Goal: Task Accomplishment & Management: Manage account settings

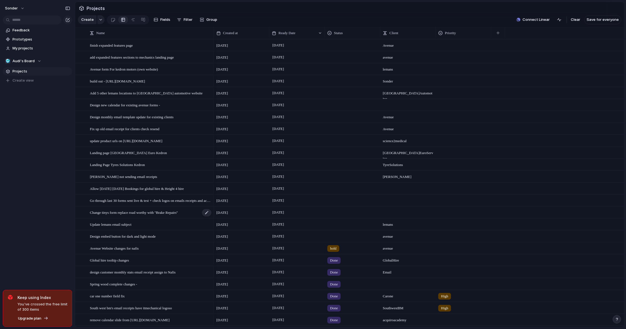
click at [137, 214] on span "Change tinys form replace road worthy with ''Brake Repairs''" at bounding box center [134, 212] width 88 height 6
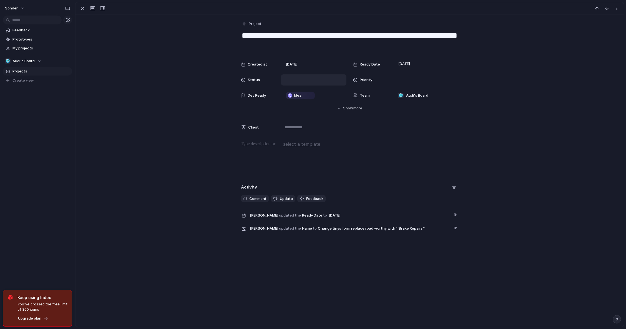
click at [300, 78] on div at bounding box center [314, 80] width 60 height 6
click at [132, 67] on div "Live Done In progress hold No Status" at bounding box center [313, 164] width 626 height 329
click at [85, 9] on div "button" at bounding box center [82, 8] width 7 height 7
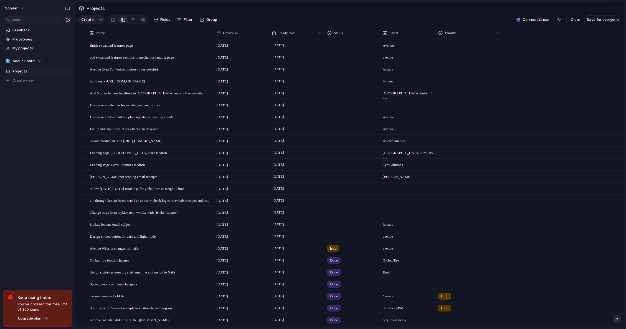
click at [348, 192] on div at bounding box center [352, 187] width 55 height 9
click at [337, 223] on span "Done" at bounding box center [335, 225] width 9 height 6
click at [136, 203] on span "Go through last 30 forms sent live & test + check logos on emails receipts and …" at bounding box center [151, 200] width 122 height 6
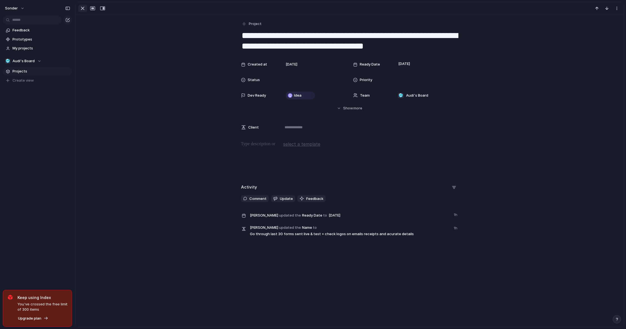
click at [82, 10] on div "button" at bounding box center [82, 8] width 7 height 7
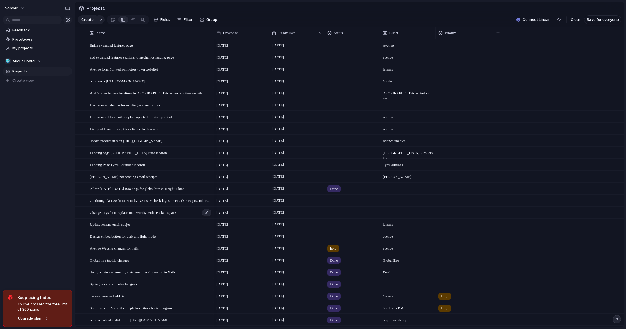
click at [153, 215] on span "Change tinys form replace road worthy with ''Brake Repairs''" at bounding box center [134, 212] width 88 height 6
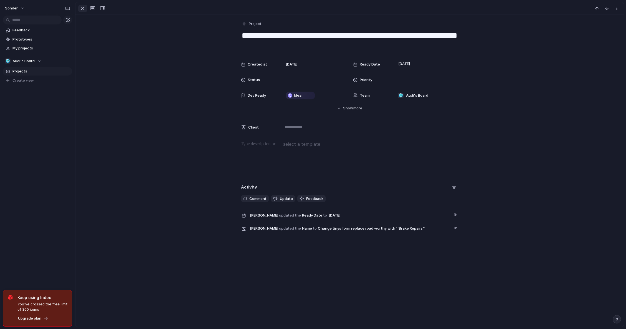
click at [82, 9] on div "button" at bounding box center [82, 8] width 7 height 7
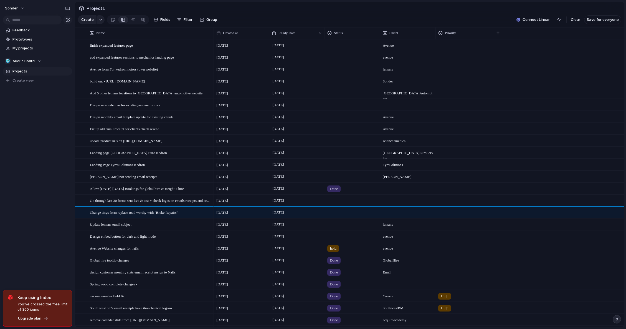
click at [82, 9] on main "Projects Create Fields Filter Group Zoom Collapse Connect Linear Clear Save for…" at bounding box center [350, 164] width 550 height 325
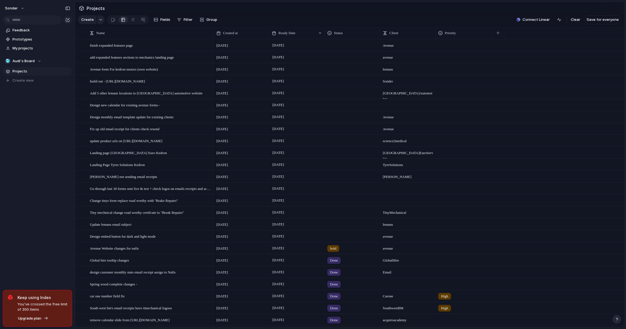
click at [329, 182] on div at bounding box center [352, 176] width 55 height 11
click at [339, 214] on span "Done" at bounding box center [335, 213] width 9 height 6
click at [335, 216] on div at bounding box center [352, 211] width 55 height 9
click at [338, 251] on span "Done" at bounding box center [335, 249] width 9 height 6
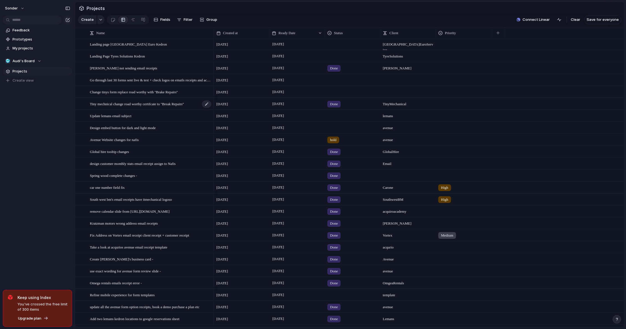
scroll to position [100, 0]
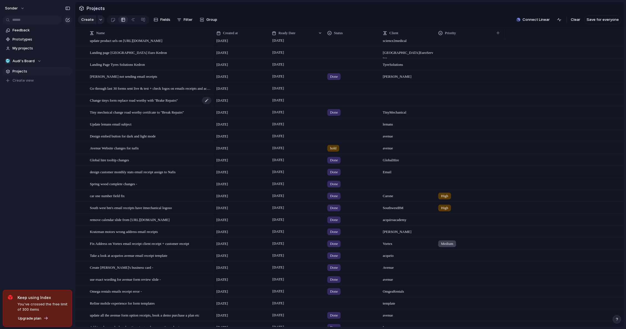
click at [146, 103] on span "Change tinys form replace road worthy with ''Brake Repairs''" at bounding box center [134, 100] width 88 height 6
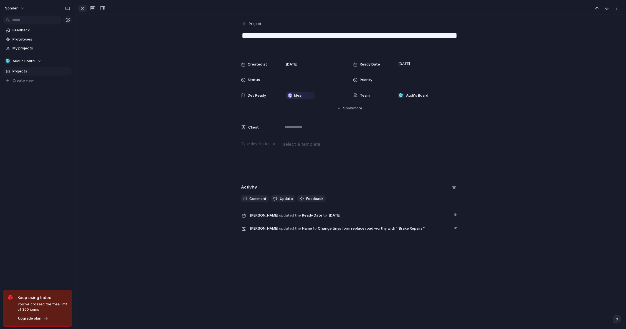
click at [83, 9] on div "button" at bounding box center [82, 8] width 7 height 7
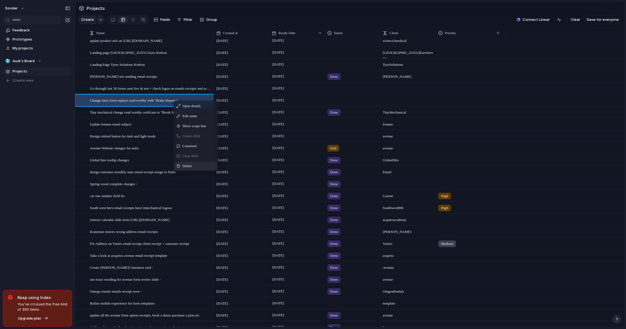
click at [191, 169] on span "Delete" at bounding box center [187, 166] width 9 height 6
